Goal: Information Seeking & Learning: Learn about a topic

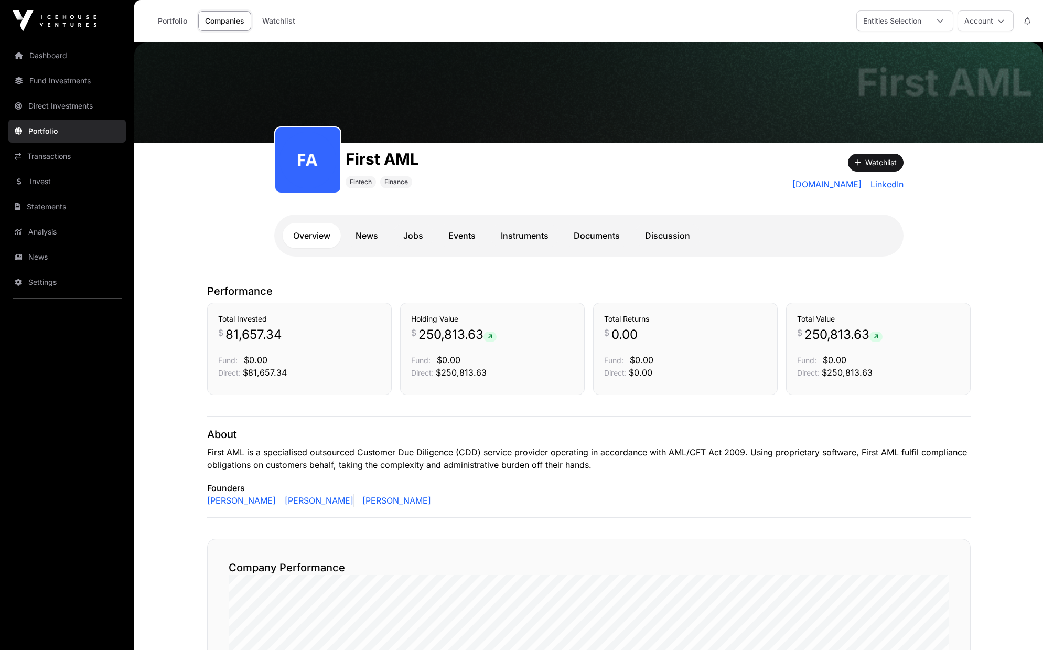
click at [612, 238] on link "Documents" at bounding box center [596, 235] width 67 height 25
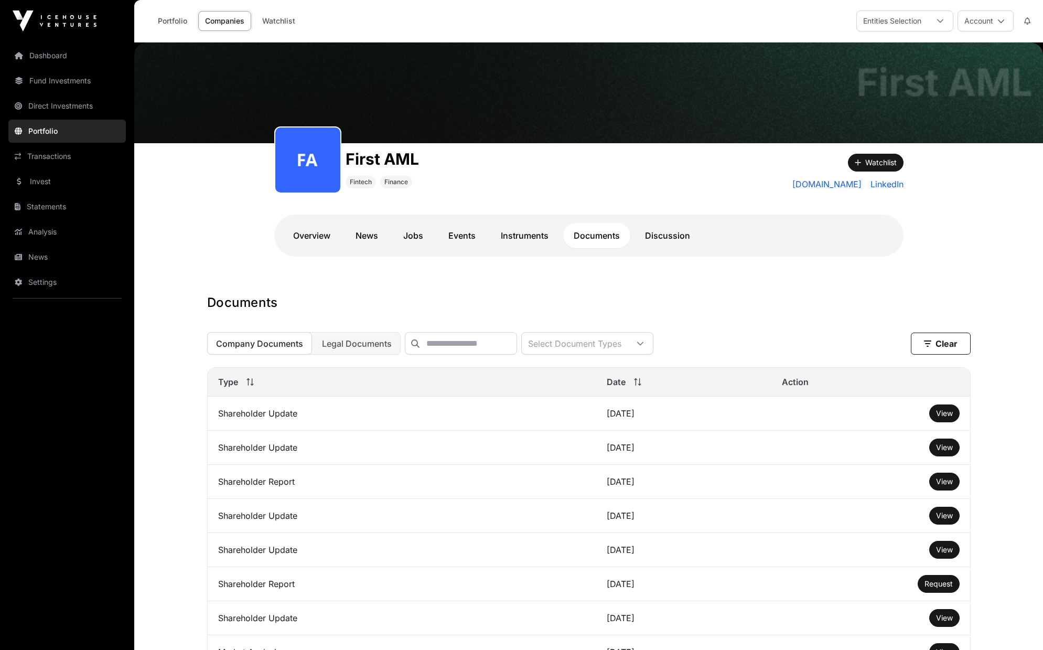
click at [941, 417] on span "View" at bounding box center [944, 412] width 17 height 9
click at [58, 107] on link "Direct Investments" at bounding box center [66, 105] width 117 height 23
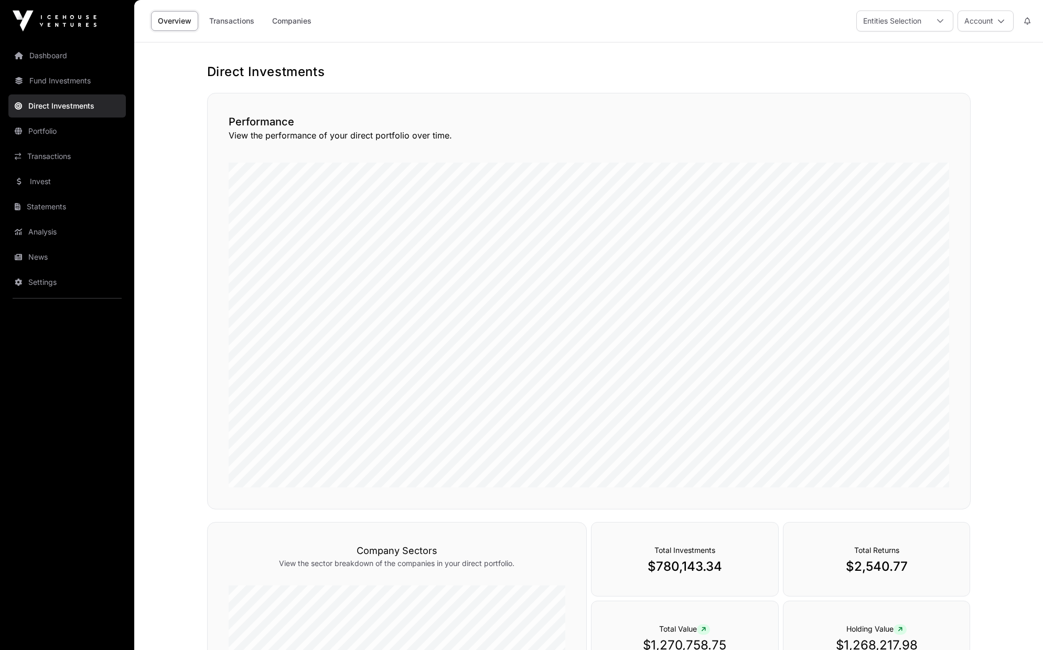
click at [287, 28] on link "Companies" at bounding box center [291, 21] width 53 height 20
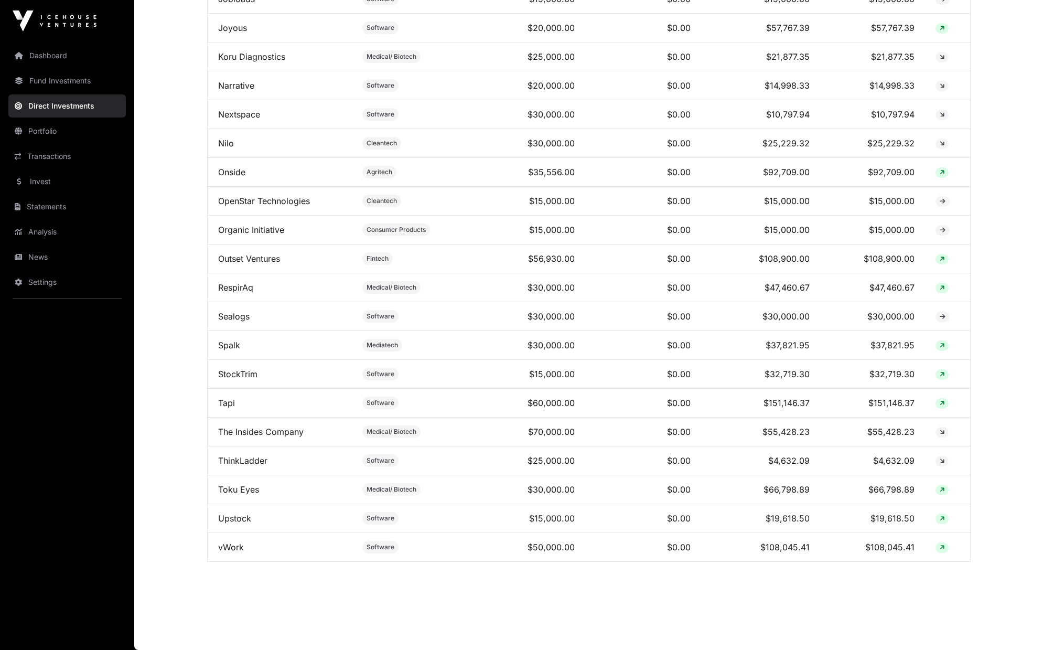
scroll to position [607, 0]
click at [246, 492] on link "Toku Eyes" at bounding box center [238, 489] width 41 height 10
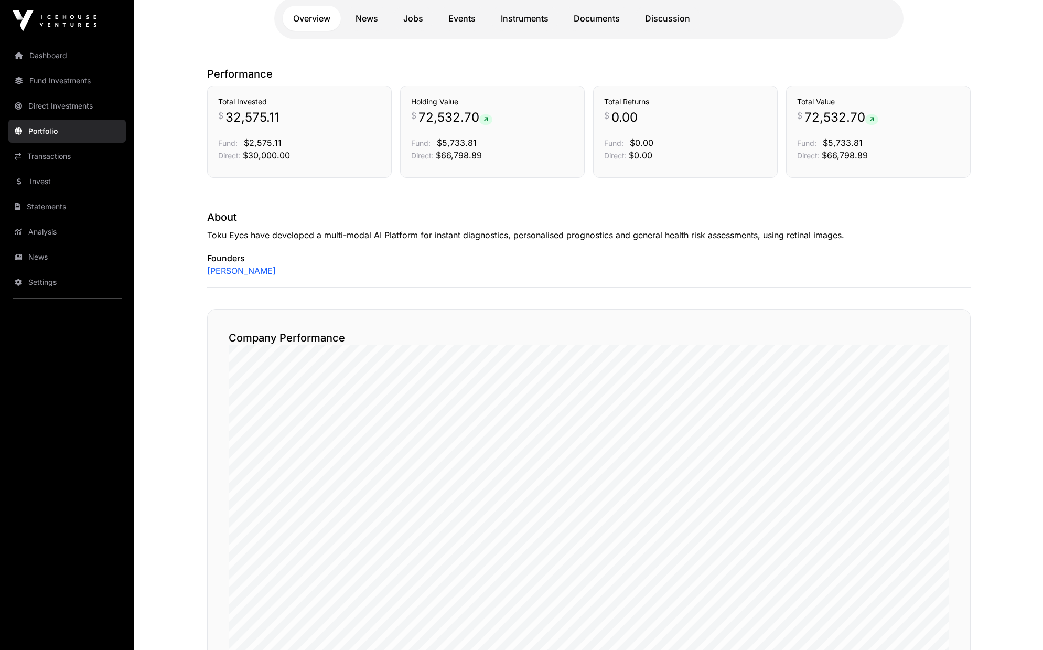
scroll to position [189, 0]
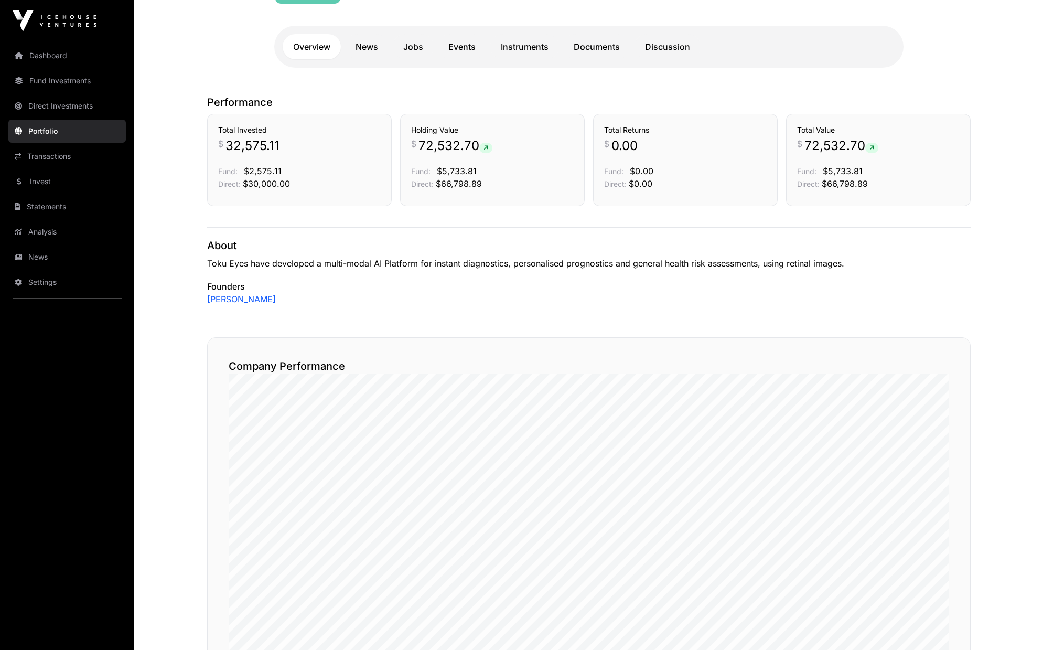
click at [521, 50] on link "Instruments" at bounding box center [524, 46] width 69 height 25
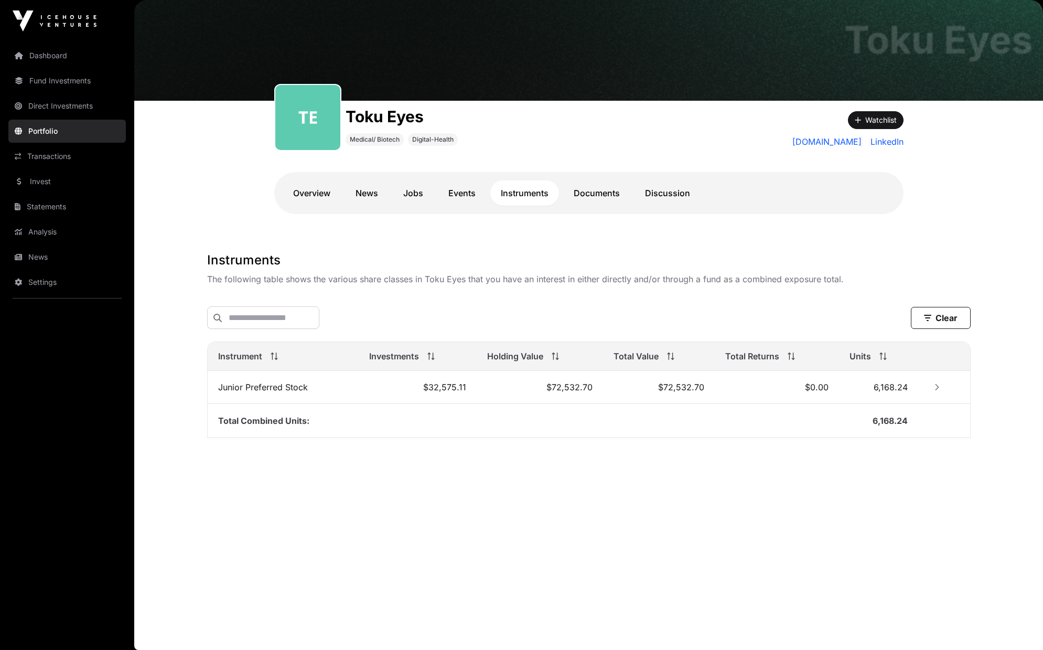
click at [588, 189] on link "Documents" at bounding box center [596, 192] width 67 height 25
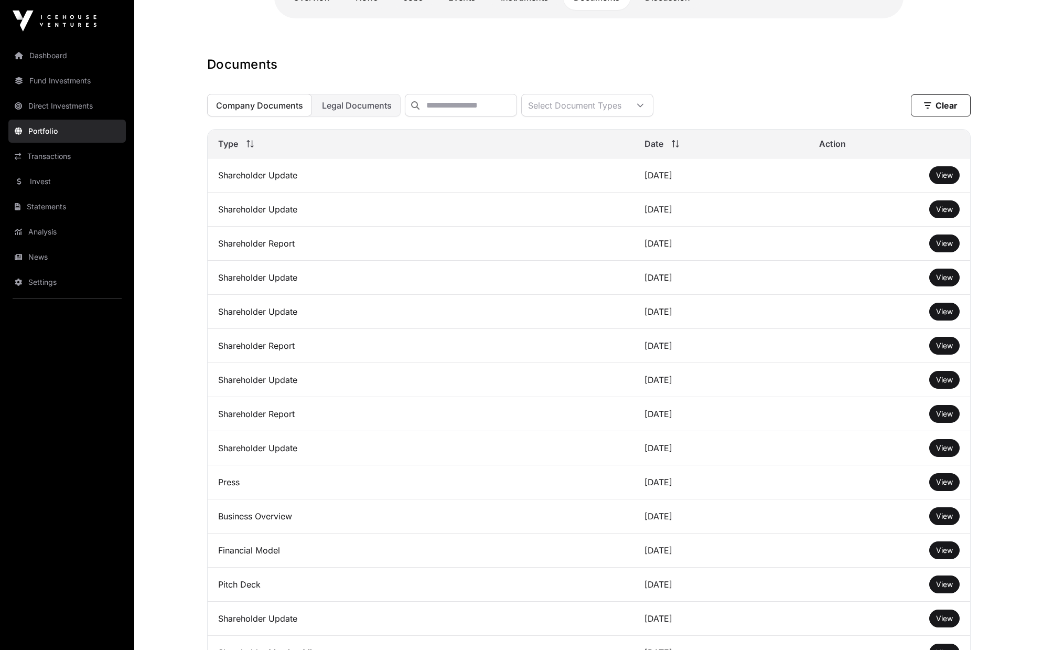
scroll to position [490, 0]
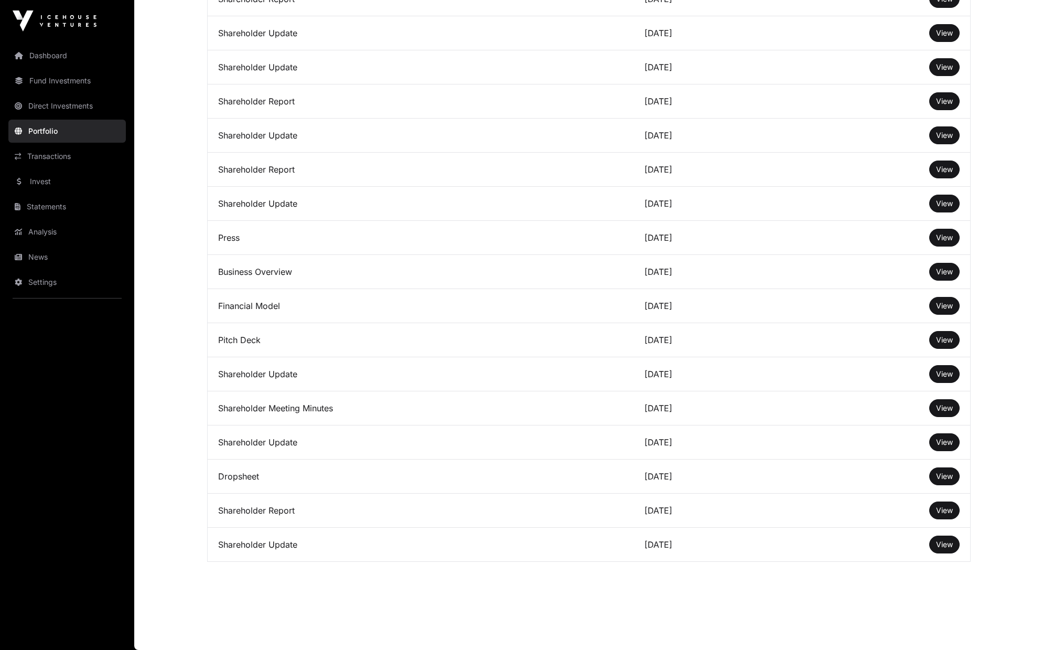
click at [948, 476] on span "View" at bounding box center [944, 475] width 17 height 9
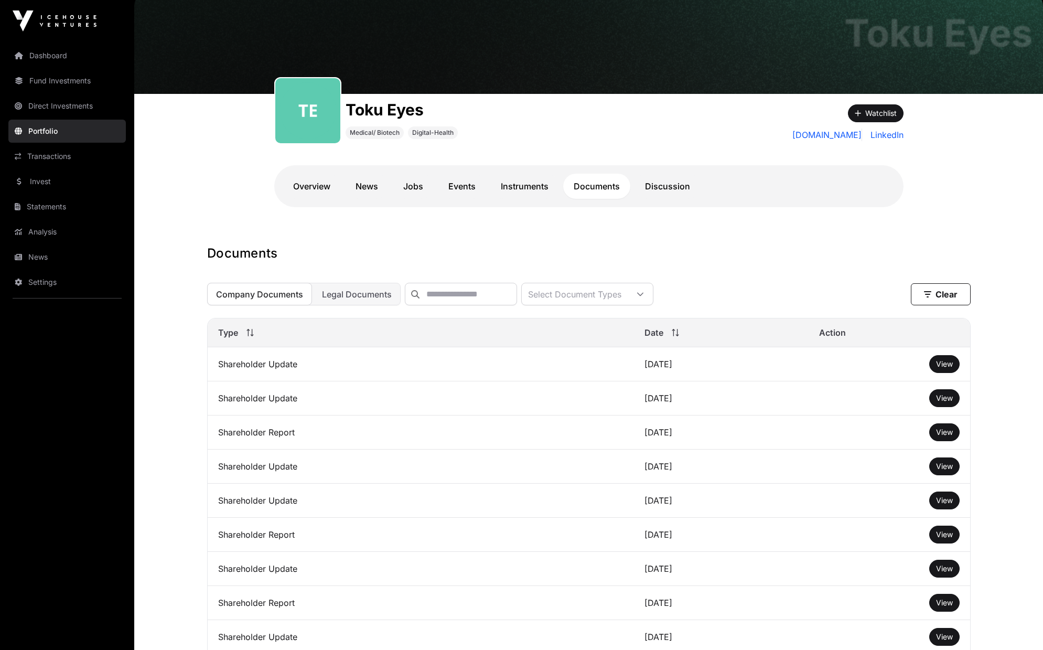
click at [539, 193] on link "Instruments" at bounding box center [524, 186] width 69 height 25
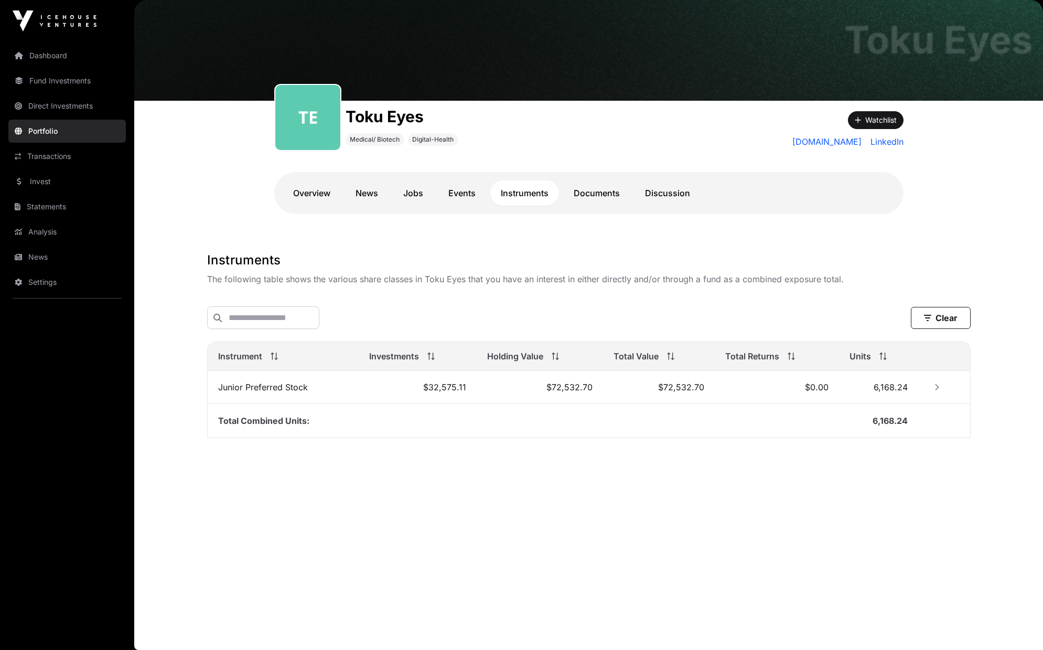
click at [458, 195] on link "Events" at bounding box center [462, 192] width 48 height 25
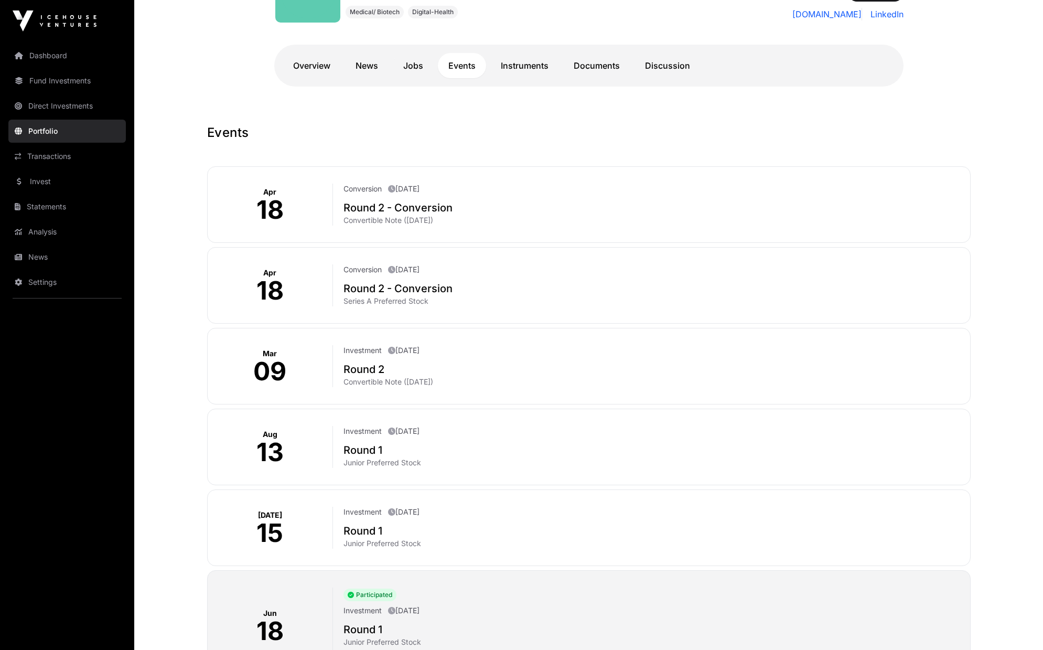
scroll to position [289, 0]
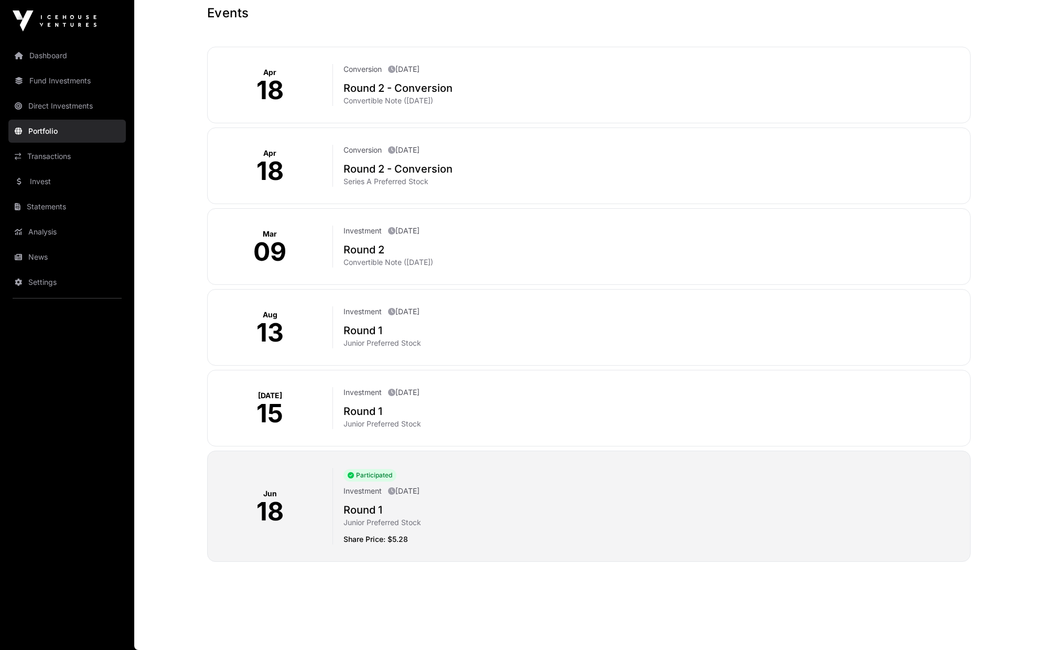
drag, startPoint x: 393, startPoint y: 537, endPoint x: 419, endPoint y: 536, distance: 26.8
click at [419, 536] on p "Share Price: $5.28" at bounding box center [652, 539] width 618 height 10
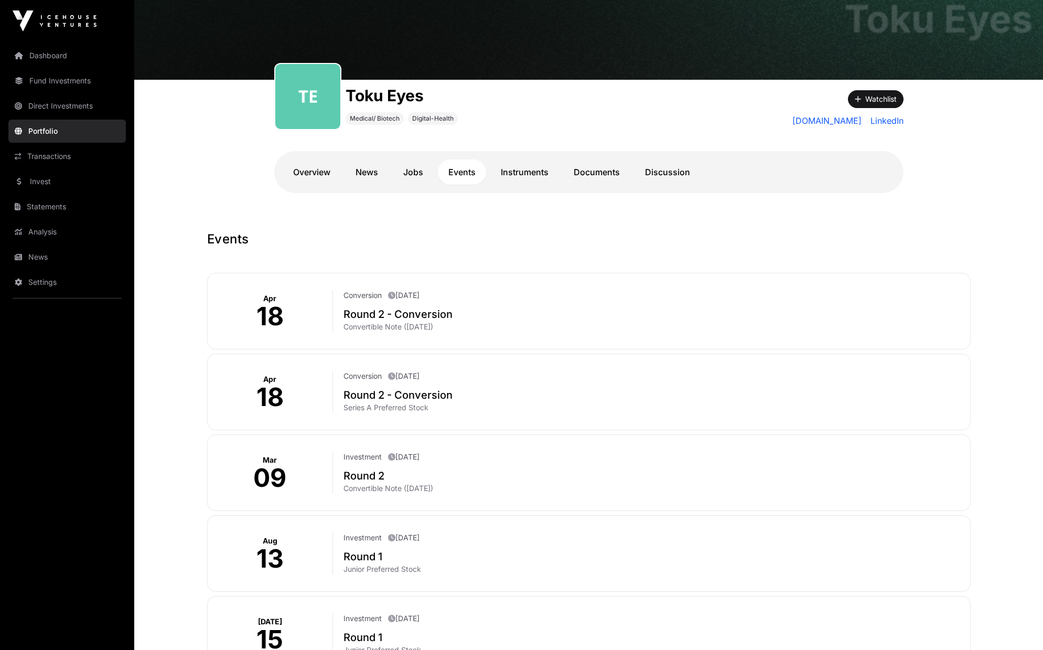
scroll to position [38, 0]
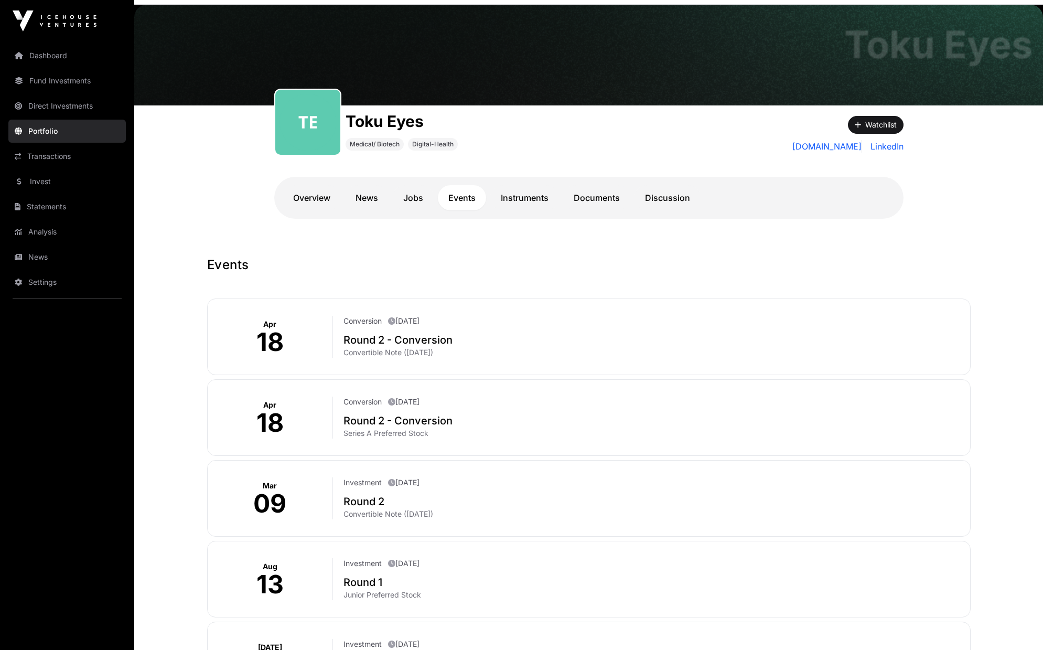
click at [536, 202] on link "Instruments" at bounding box center [524, 197] width 69 height 25
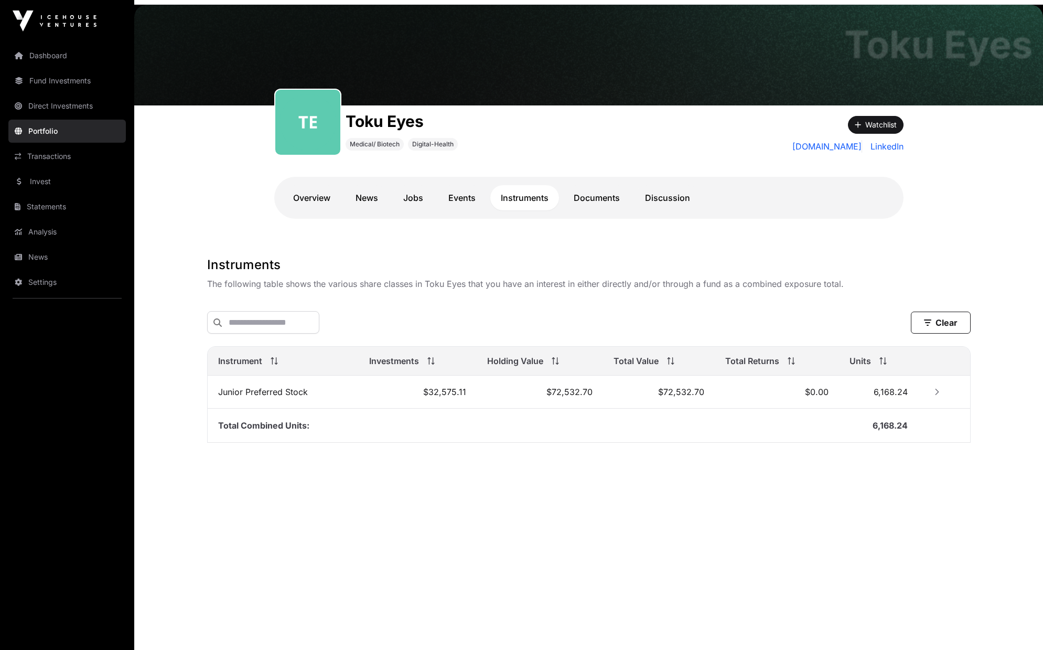
click at [371, 209] on link "News" at bounding box center [367, 197] width 44 height 25
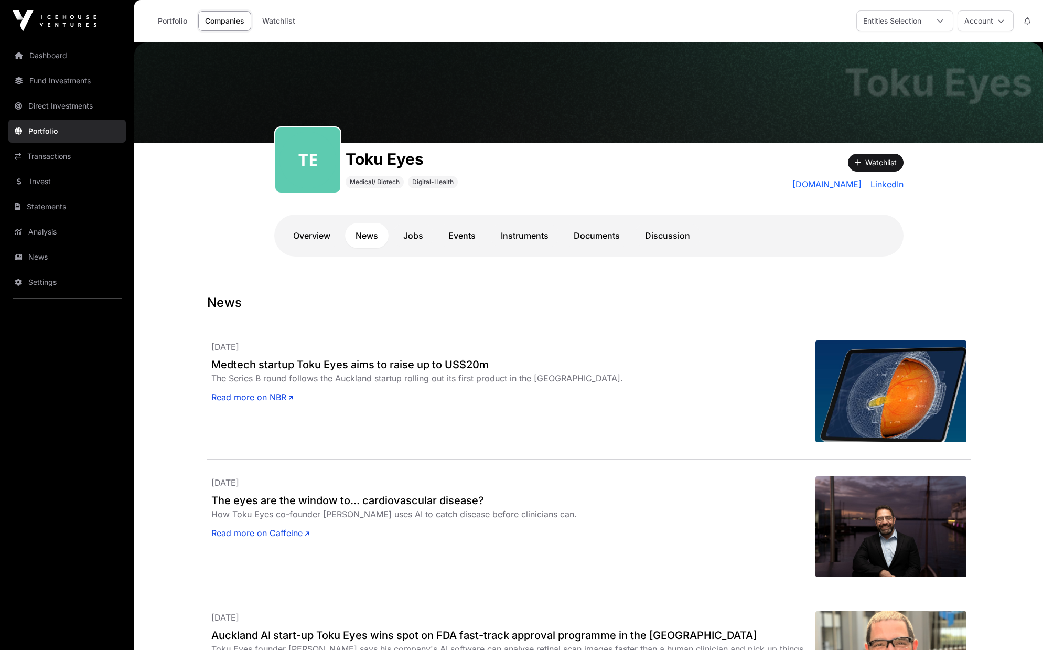
click at [668, 234] on link "Discussion" at bounding box center [667, 235] width 66 height 25
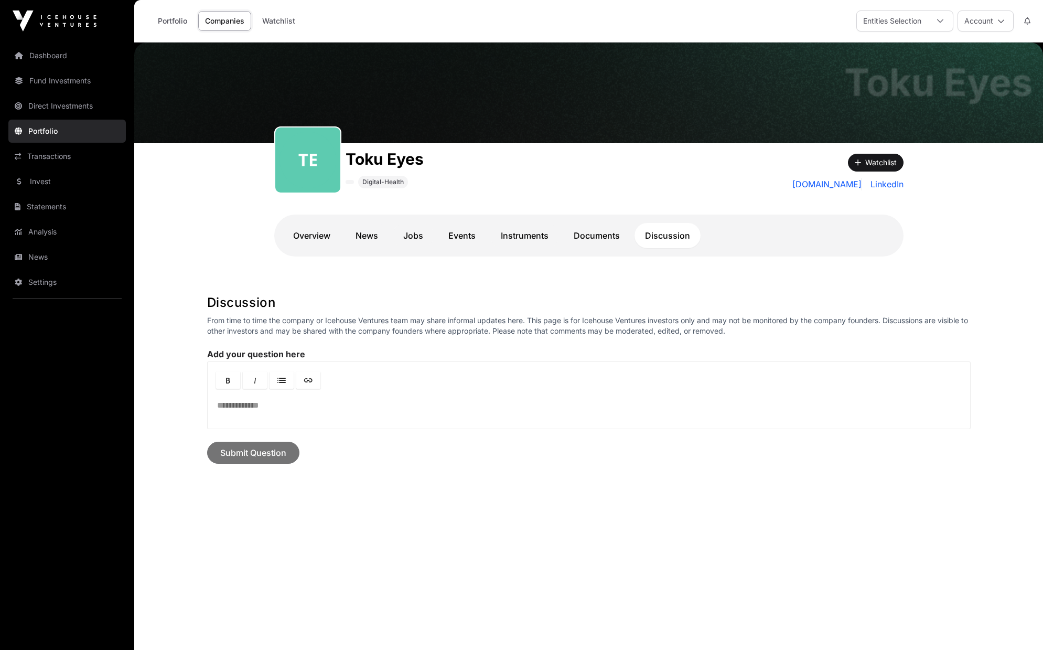
click at [572, 239] on link "Documents" at bounding box center [596, 235] width 67 height 25
